Goal: Communication & Community: Answer question/provide support

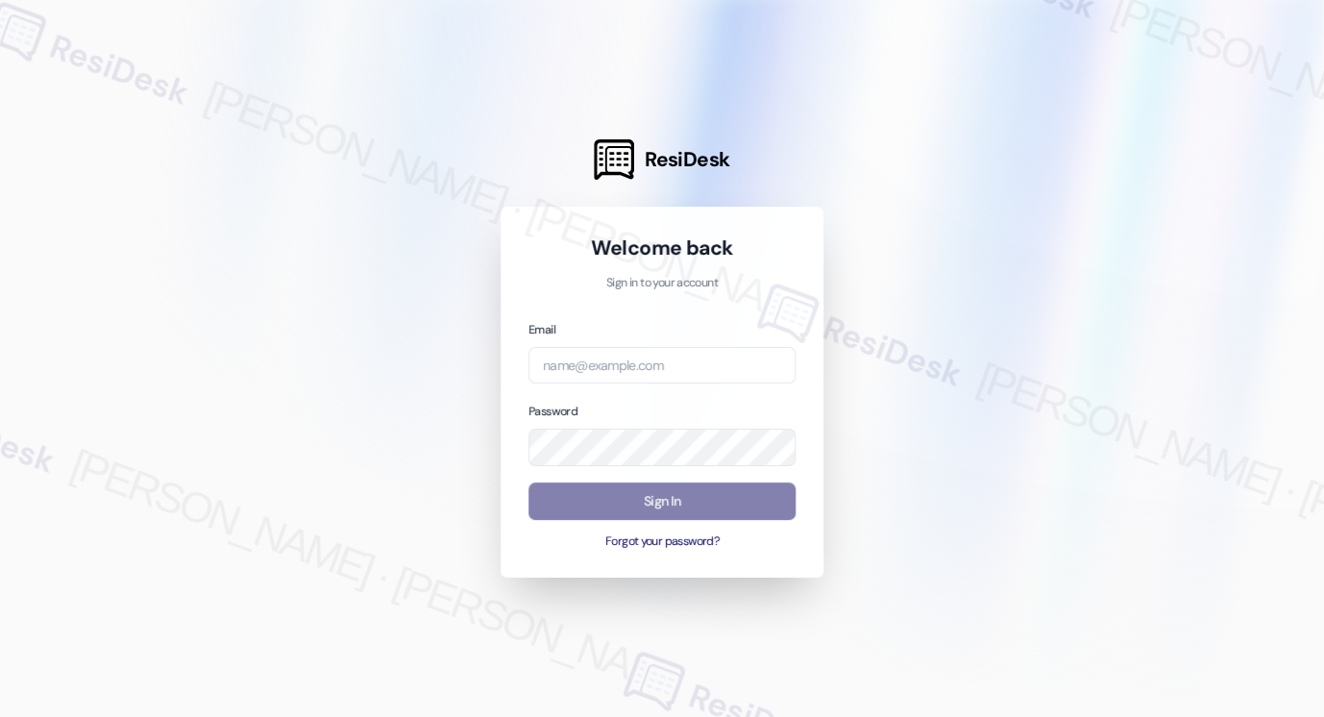
click at [668, 343] on div "Email" at bounding box center [662, 351] width 267 height 65
click at [668, 355] on input "email" at bounding box center [662, 365] width 267 height 37
type input "[EMAIL_ADDRESS][PERSON_NAME][PERSON_NAME][DOMAIN_NAME]"
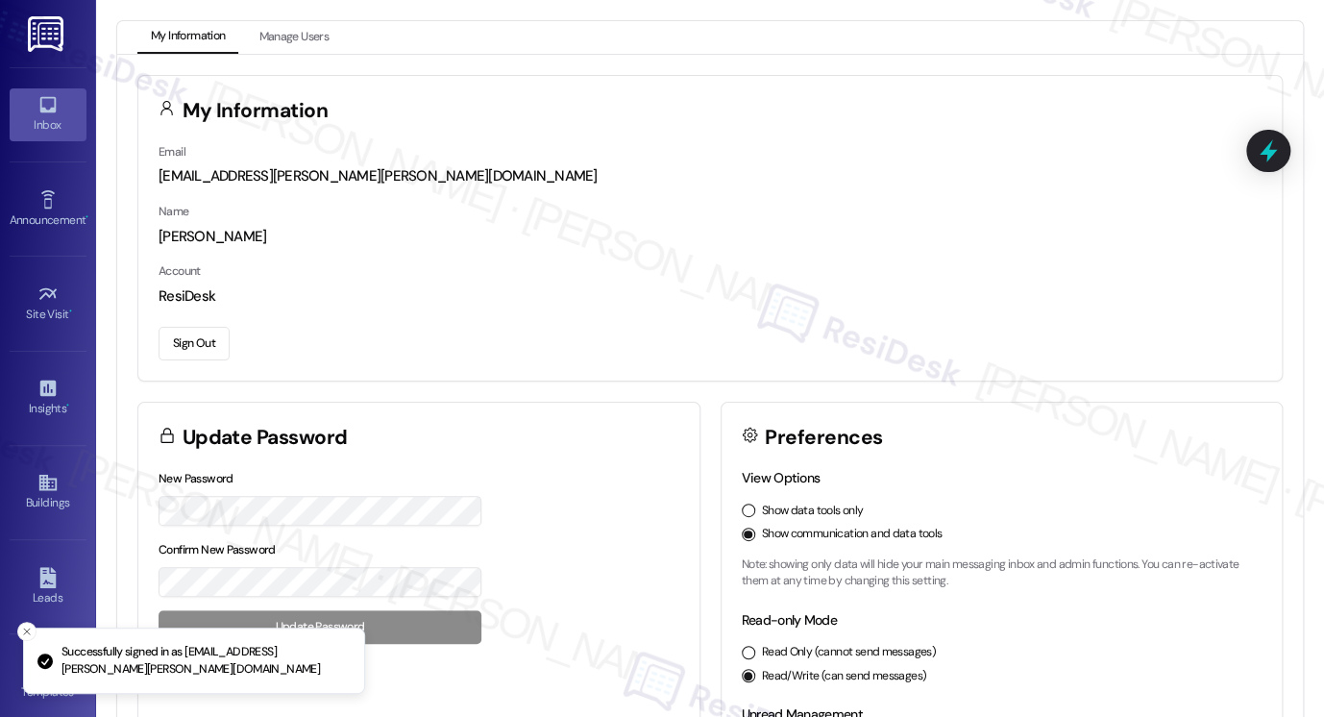
click at [42, 106] on icon at bounding box center [47, 104] width 21 height 21
